Goal: Transaction & Acquisition: Purchase product/service

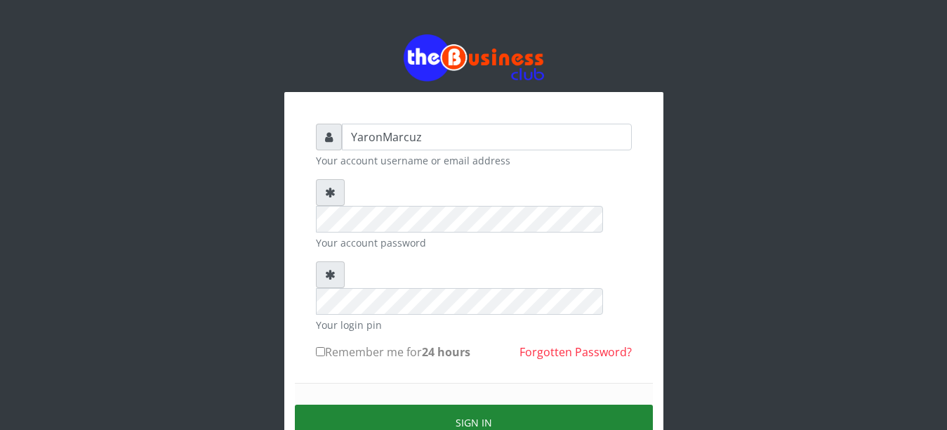
click at [495, 404] on button "Sign in" at bounding box center [474, 422] width 358 height 36
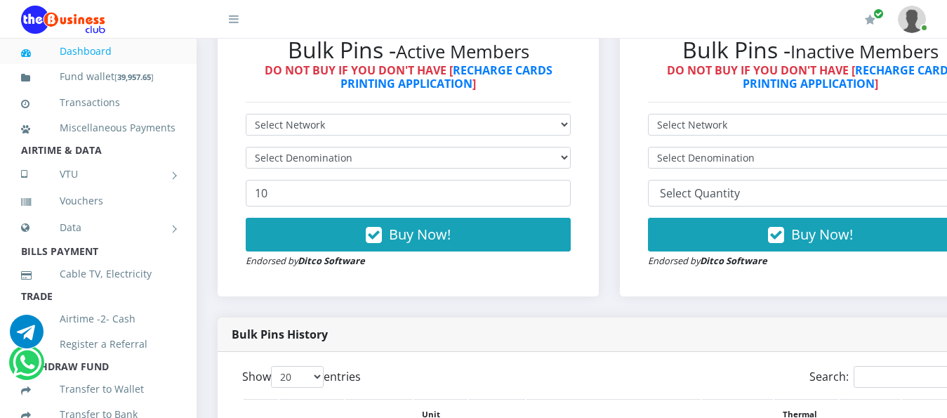
select select "MTN"
click at [246, 114] on select "Select Network MTN Globacom 9Mobile Airtel" at bounding box center [408, 125] width 325 height 22
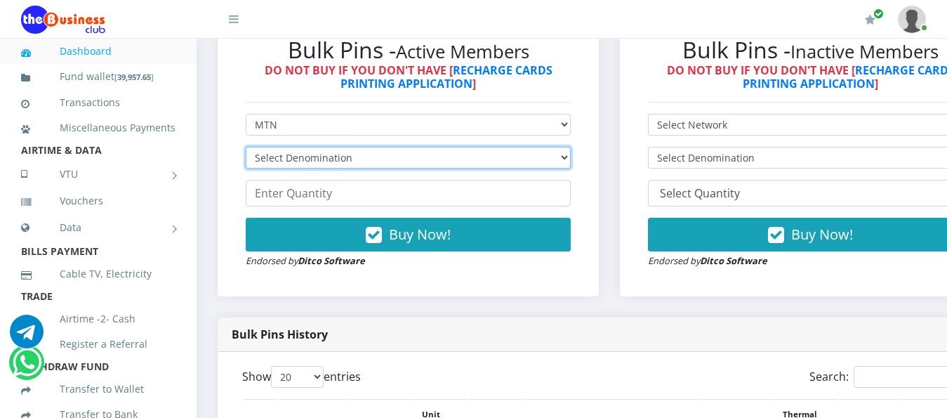
click at [571, 147] on select "Select Denomination MTN NGN100 - ₦96.99 MTN NGN200 - ₦193.98 MTN NGN400 - ₦387.…" at bounding box center [408, 158] width 325 height 22
select select "193.98-200"
click at [246, 147] on select "Select Denomination MTN NGN100 - ₦96.99 MTN NGN200 - ₦193.98 MTN NGN400 - ₦387.…" at bounding box center [408, 158] width 325 height 22
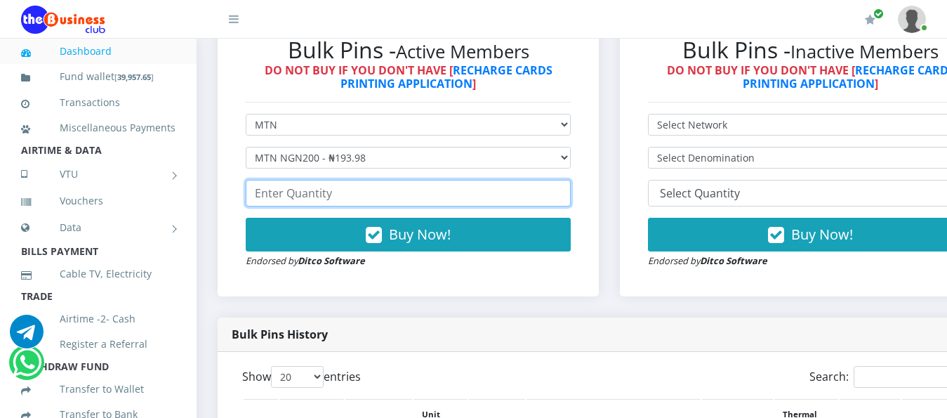
click at [505, 180] on input "number" at bounding box center [408, 193] width 325 height 27
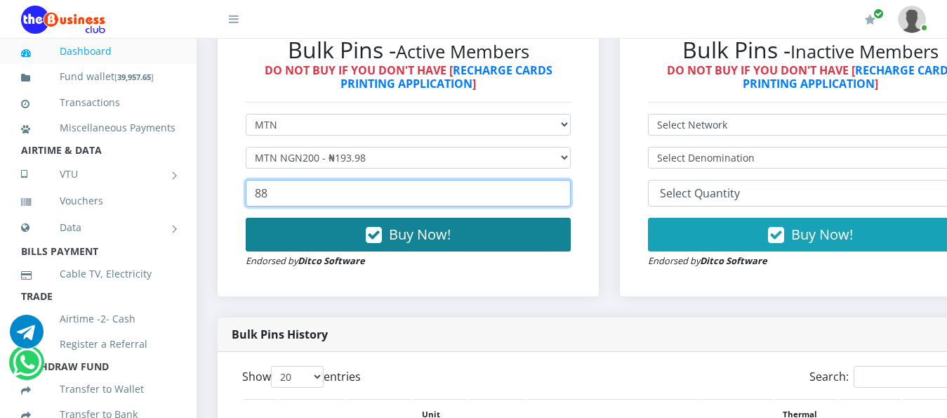
type input "88"
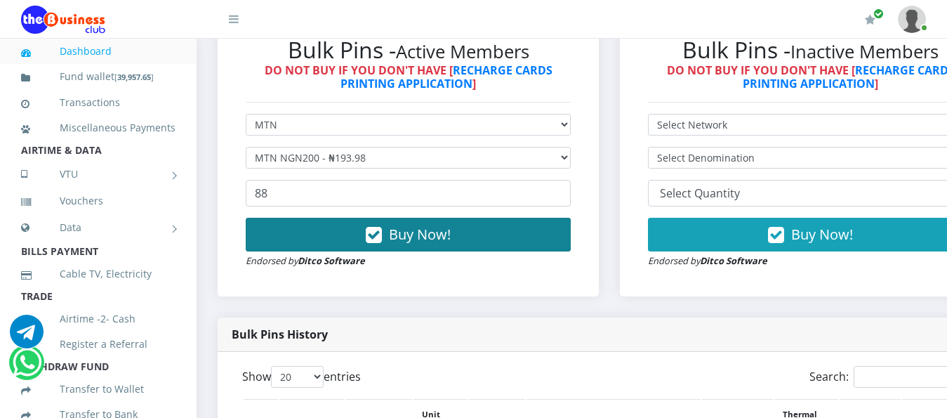
click at [410, 225] on span "Buy Now!" at bounding box center [420, 234] width 62 height 19
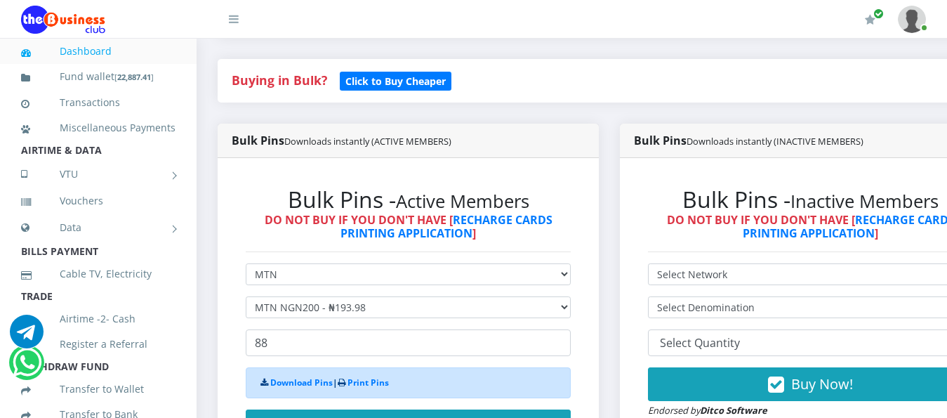
scroll to position [304, 0]
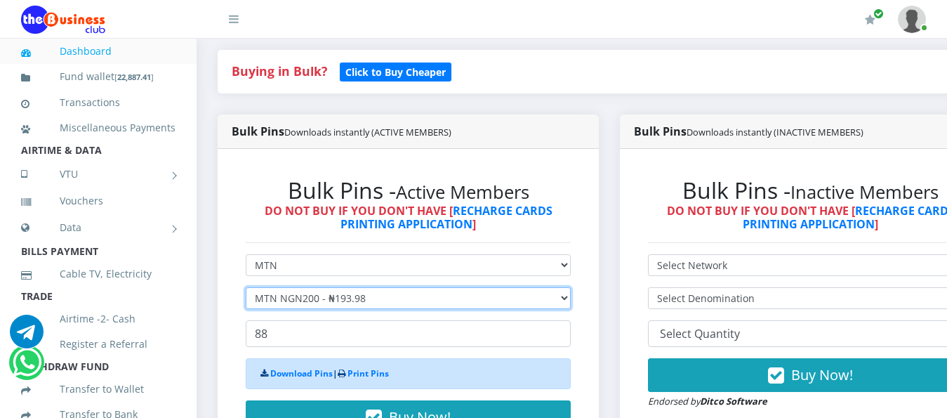
click at [571, 291] on select "Select Denomination MTN NGN100 - ₦96.99 MTN NGN200 - ₦193.98 MTN NGN400 - ₦387.…" at bounding box center [408, 298] width 325 height 22
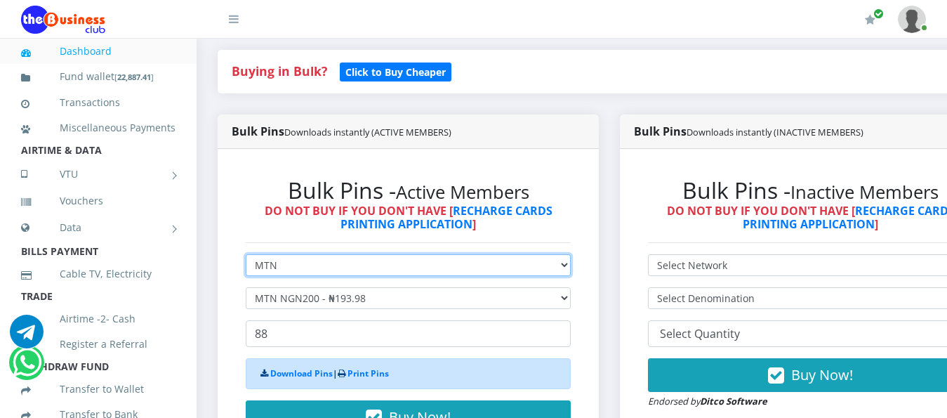
click at [571, 254] on select "Select Network MTN Globacom 9Mobile Airtel" at bounding box center [408, 265] width 325 height 22
select select "Airtel"
click at [246, 254] on select "Select Network MTN Globacom 9Mobile Airtel" at bounding box center [408, 265] width 325 height 22
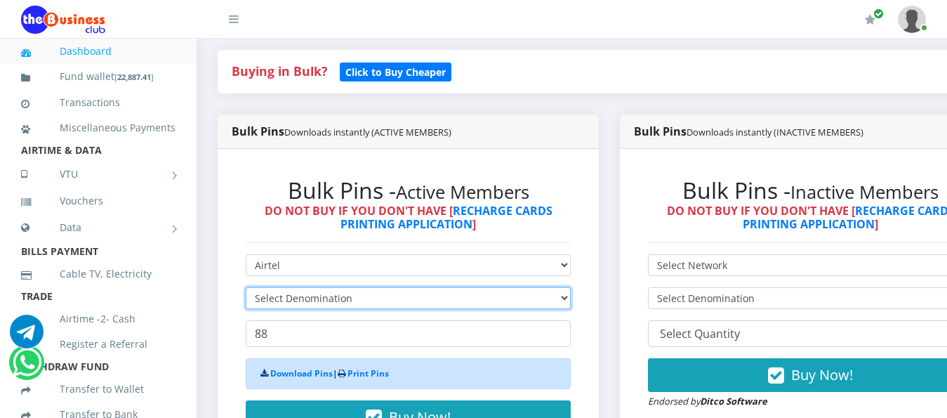
click at [571, 288] on select "Select Denomination" at bounding box center [408, 298] width 325 height 22
click at [571, 289] on select "Select Denomination Airtel NGN100 - ₦96.38 Airtel NGN200 - ₦192.76 Airtel NGN50…" at bounding box center [408, 298] width 325 height 22
select select "192.76-200"
click at [246, 287] on select "Select Denomination Airtel NGN100 - ₦96.38 Airtel NGN200 - ₦192.76 Airtel NGN50…" at bounding box center [408, 298] width 325 height 22
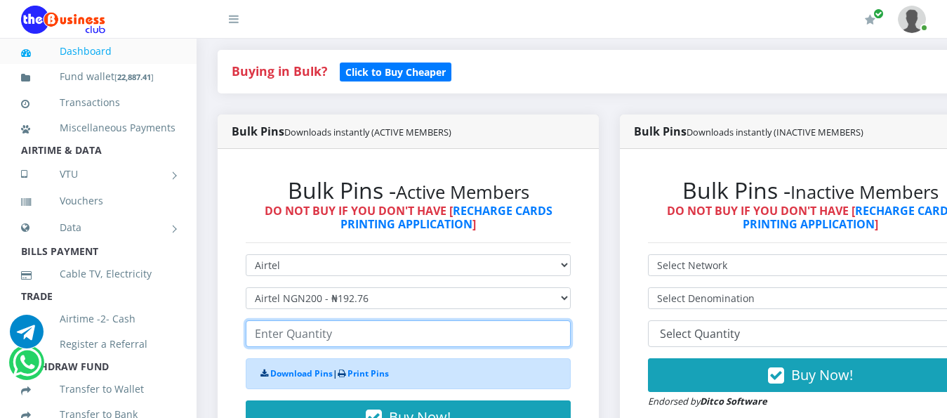
click at [320, 323] on input "number" at bounding box center [408, 333] width 325 height 27
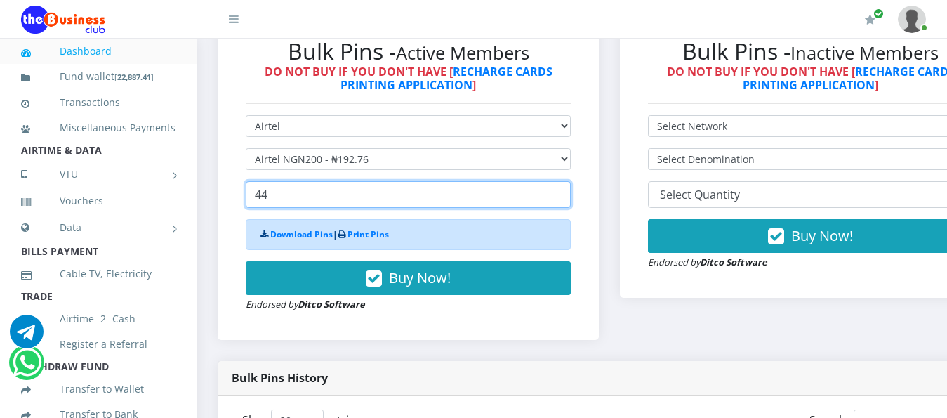
scroll to position [444, 0]
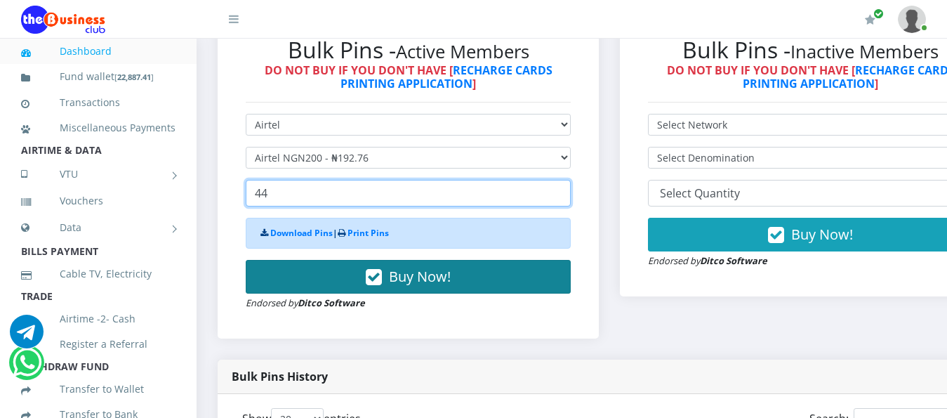
type input "44"
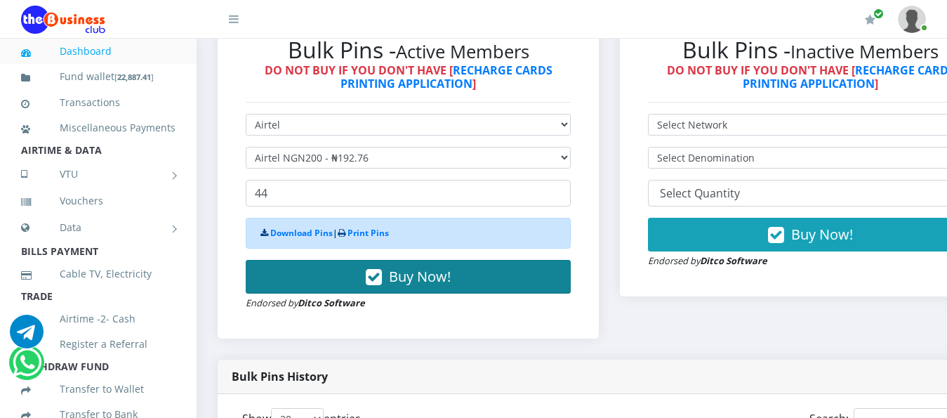
click at [428, 270] on span "Buy Now!" at bounding box center [420, 276] width 62 height 19
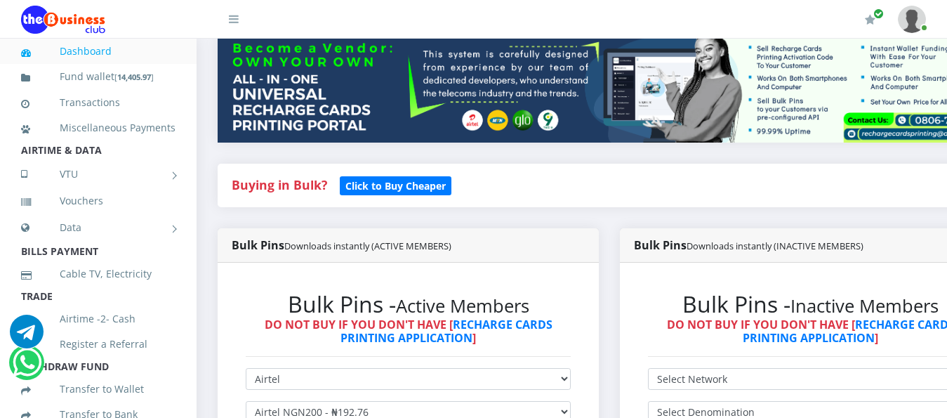
scroll to position [374, 0]
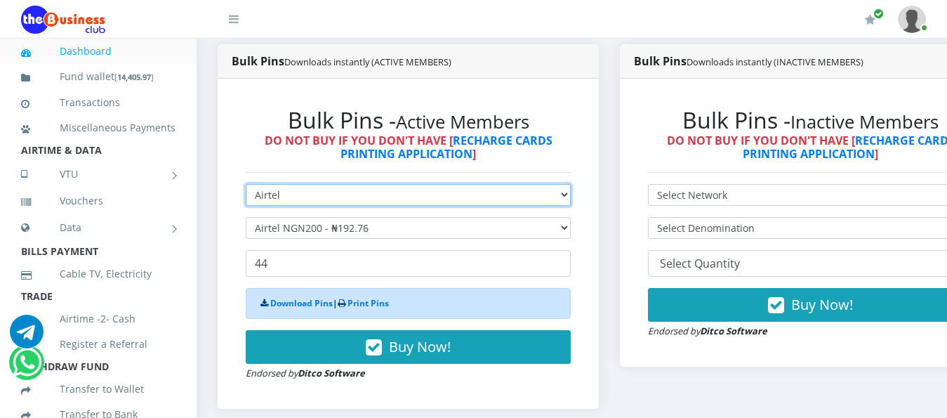
click at [571, 190] on select "Select Network MTN Globacom 9Mobile Airtel" at bounding box center [408, 195] width 325 height 22
select select "MTN"
click at [246, 184] on select "Select Network MTN Globacom 9Mobile Airtel" at bounding box center [408, 195] width 325 height 22
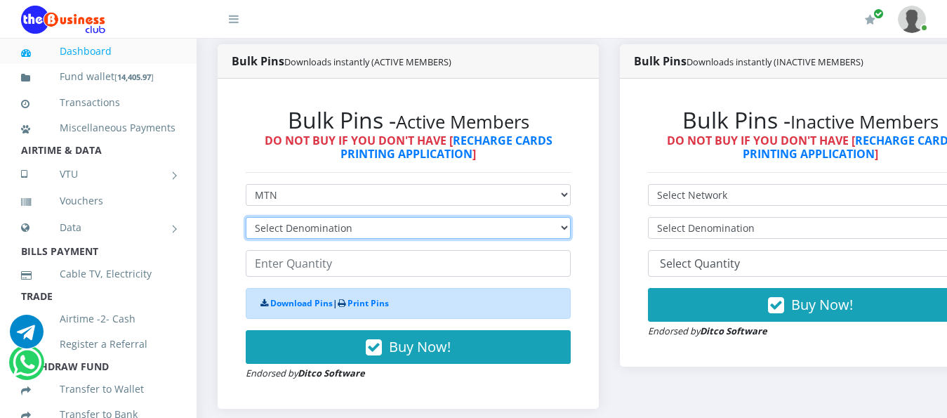
click at [571, 217] on select "Select Denomination MTN NGN100 - ₦96.99 MTN NGN200 - ₦193.98 MTN NGN400 - ₦387.…" at bounding box center [408, 228] width 325 height 22
select select "96.99-100"
click at [246, 217] on select "Select Denomination MTN NGN100 - ₦96.99 MTN NGN200 - ₦193.98 MTN NGN400 - ₦387.…" at bounding box center [408, 228] width 325 height 22
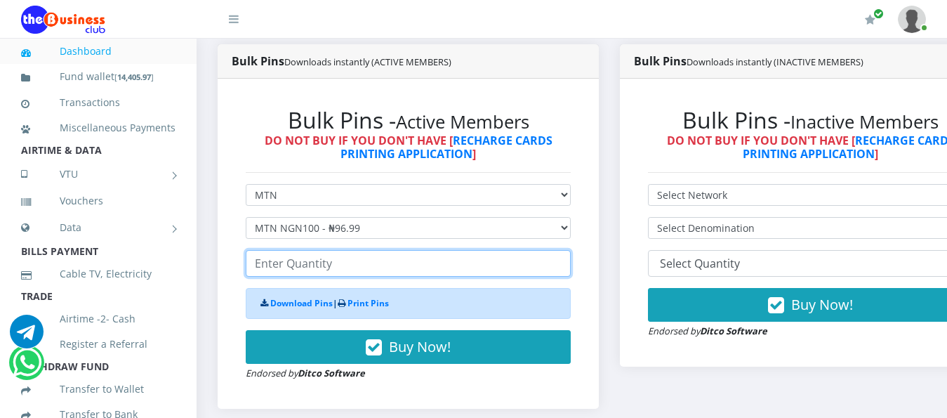
click at [309, 256] on input "number" at bounding box center [408, 263] width 325 height 27
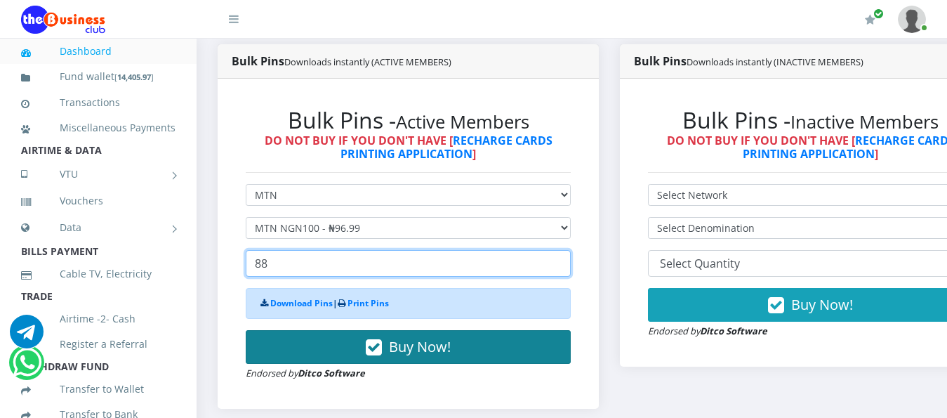
type input "88"
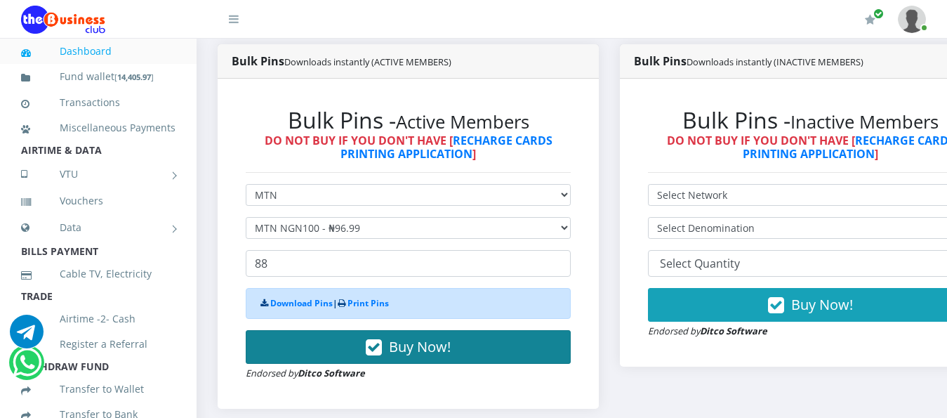
click at [415, 337] on span "Buy Now!" at bounding box center [420, 346] width 62 height 19
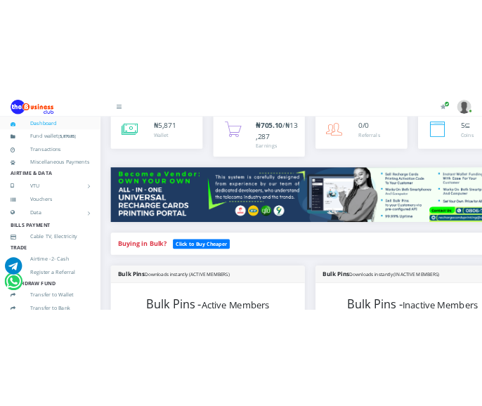
scroll to position [0, 0]
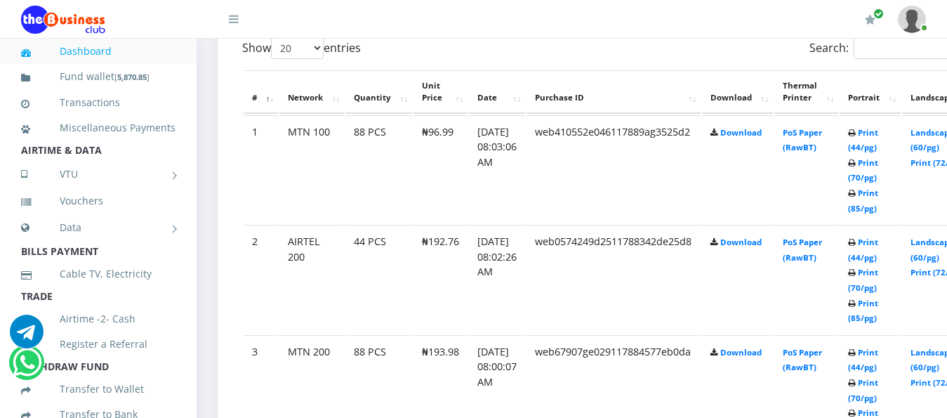
scroll to position [807, 0]
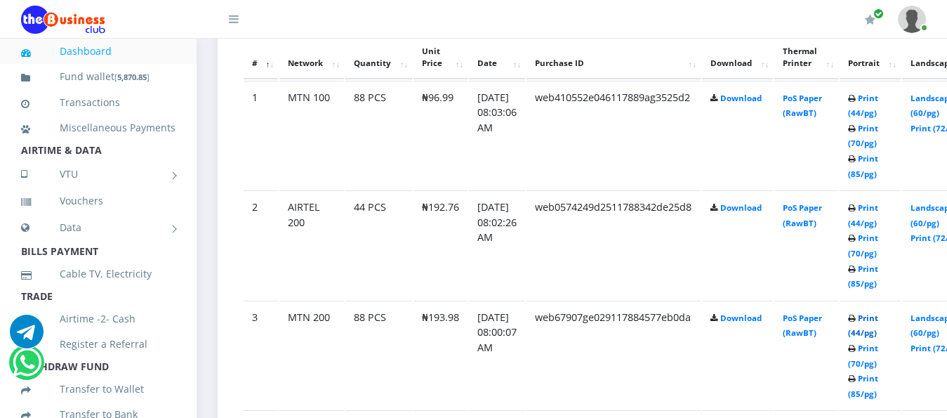
click at [878, 312] on link "Print (44/pg)" at bounding box center [863, 325] width 30 height 26
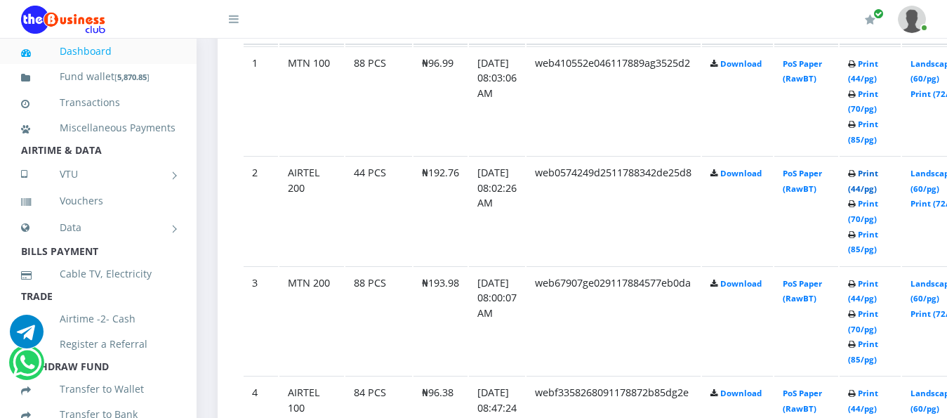
click at [878, 168] on link "Print (44/pg)" at bounding box center [863, 181] width 30 height 26
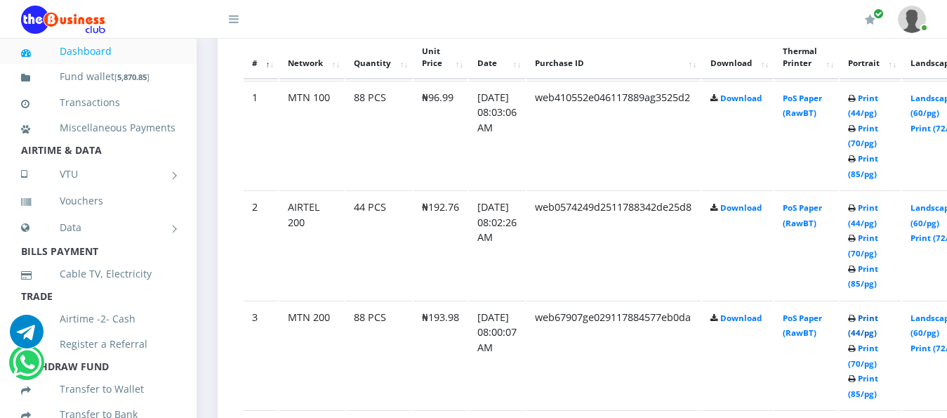
click at [878, 312] on link "Print (44/pg)" at bounding box center [863, 325] width 30 height 26
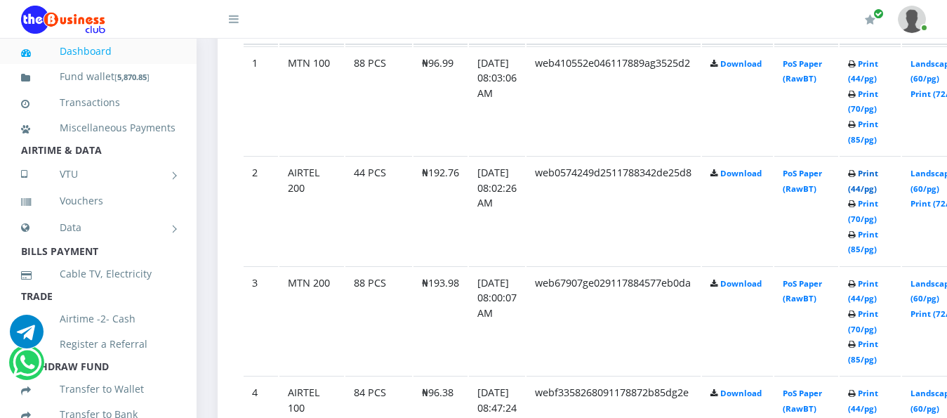
click at [878, 168] on link "Print (44/pg)" at bounding box center [863, 181] width 30 height 26
